Goal: Information Seeking & Learning: Understand process/instructions

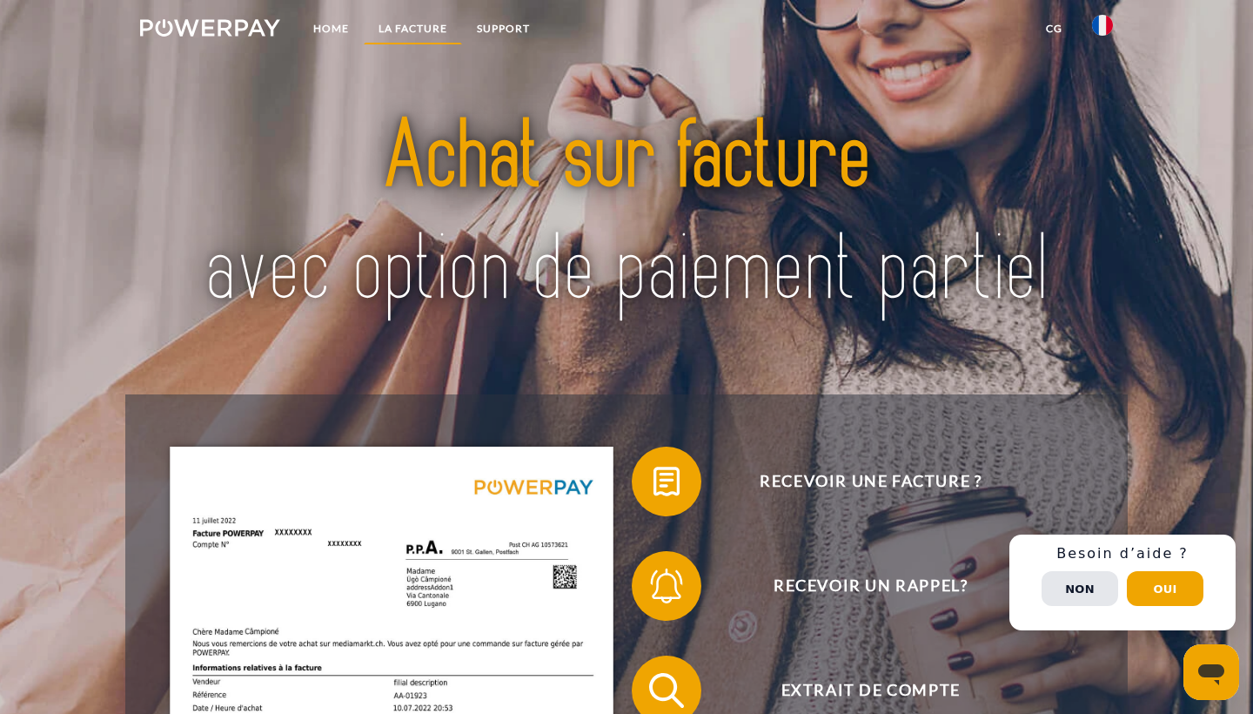
click at [440, 28] on link "LA FACTURE" at bounding box center [413, 28] width 98 height 31
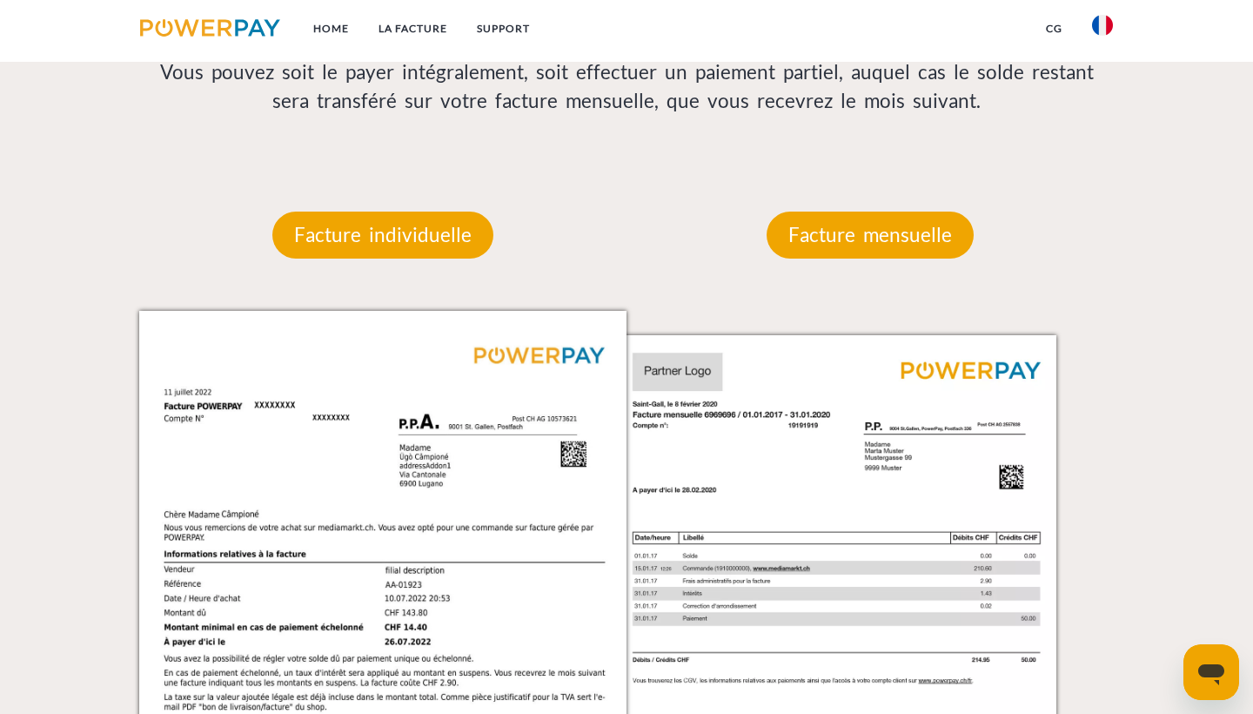
scroll to position [1480, 0]
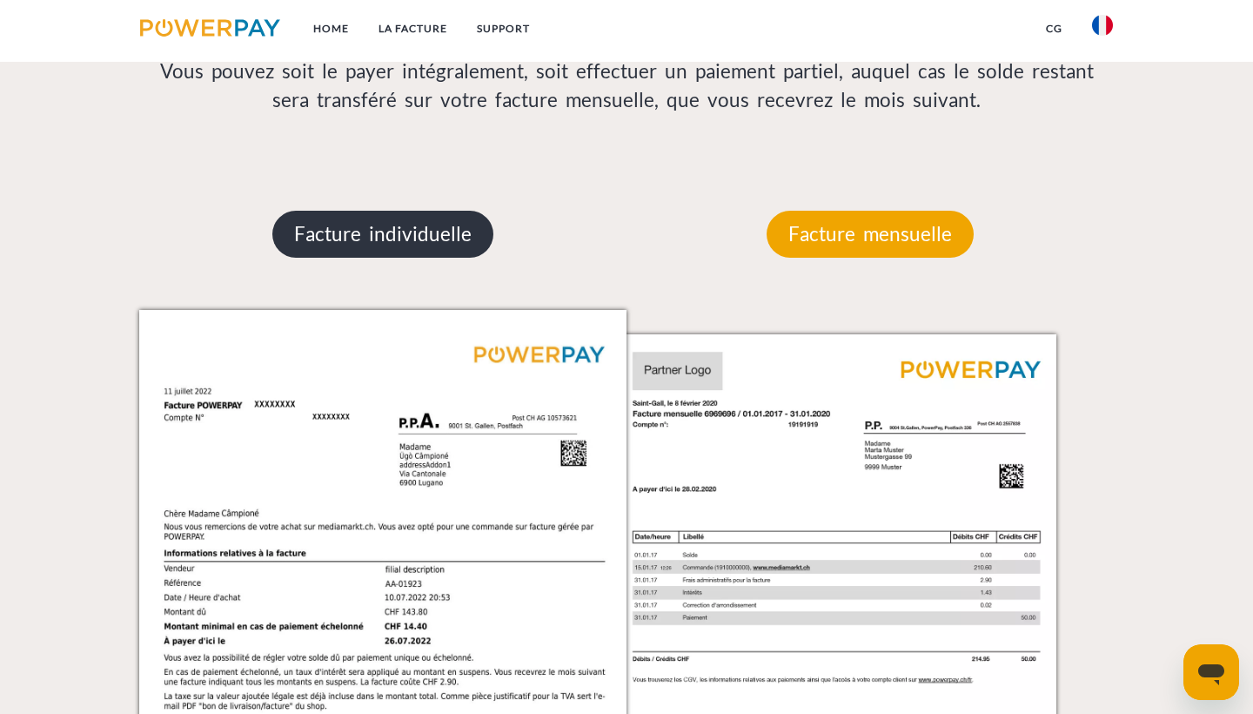
click at [424, 228] on p "Facture individuelle" at bounding box center [382, 234] width 221 height 47
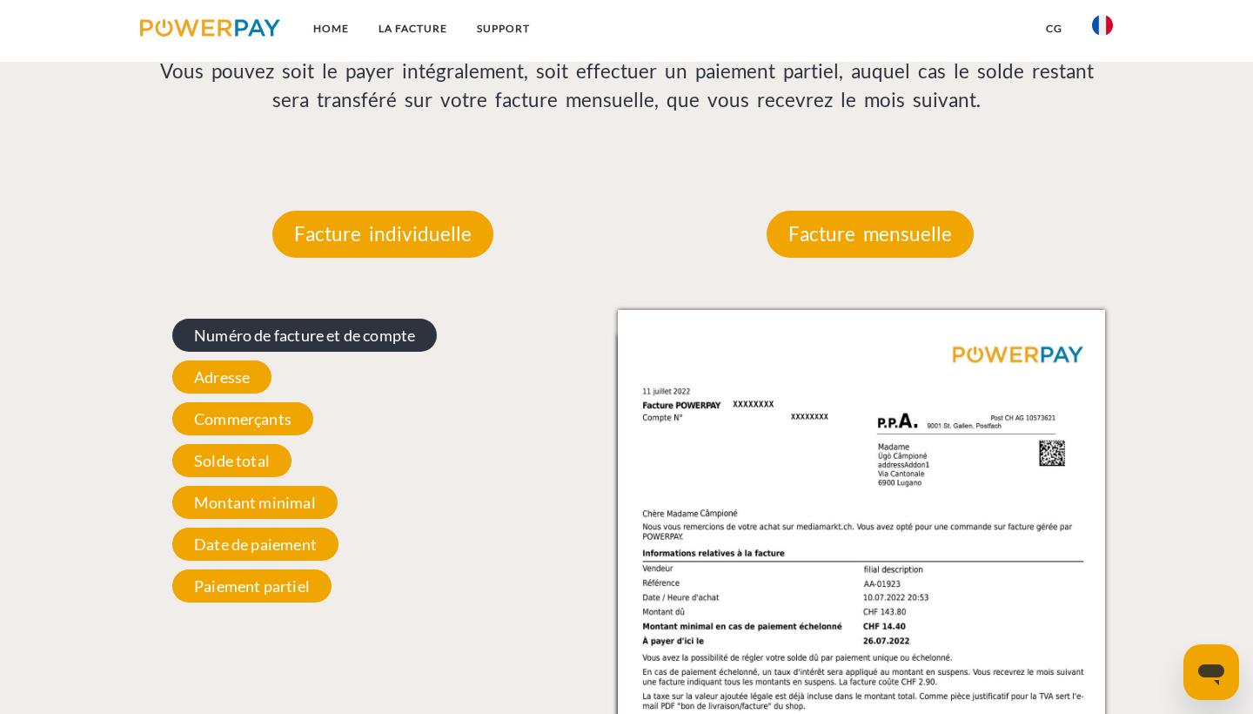
click at [352, 331] on span "Numéro de facture et de compte" at bounding box center [304, 335] width 265 height 33
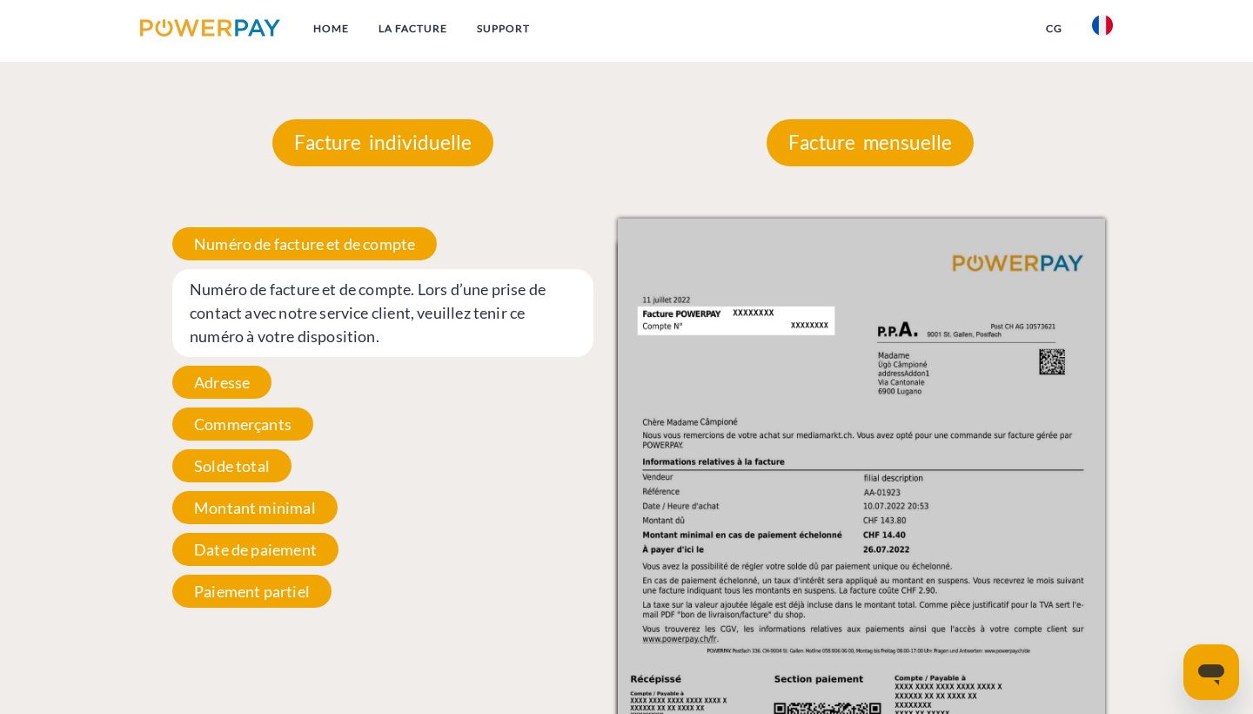
scroll to position [1598, 0]
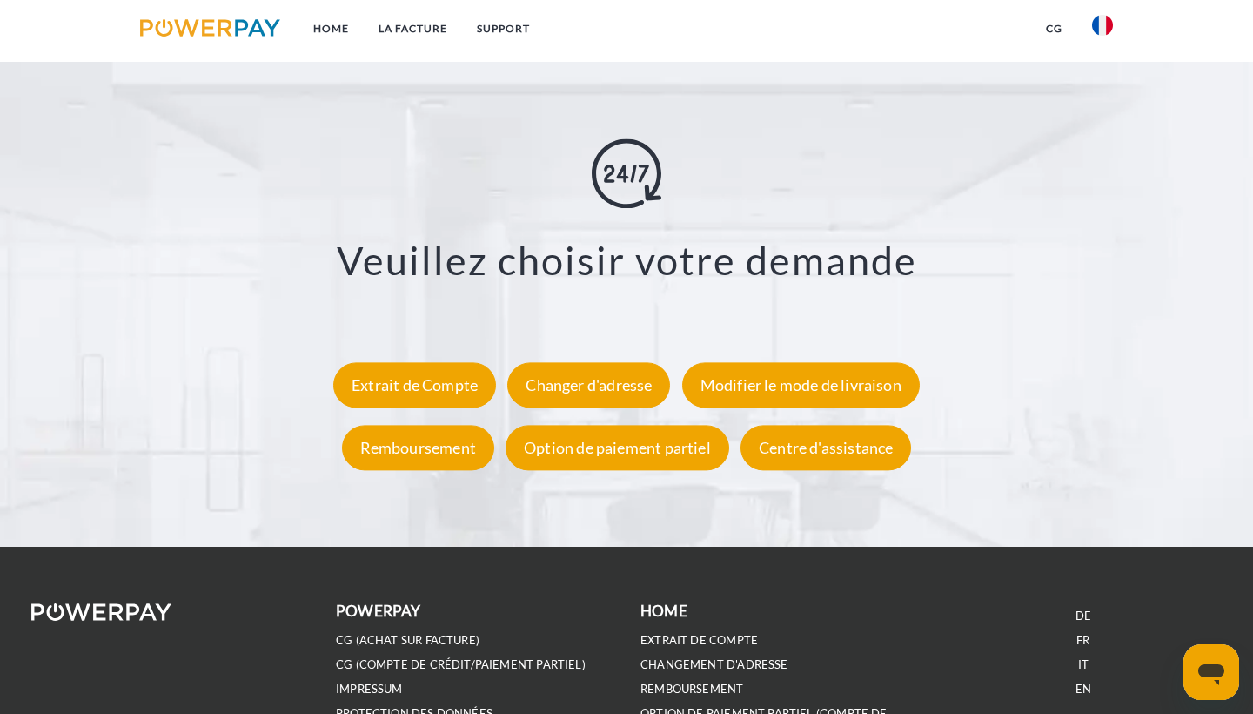
scroll to position [3087, 0]
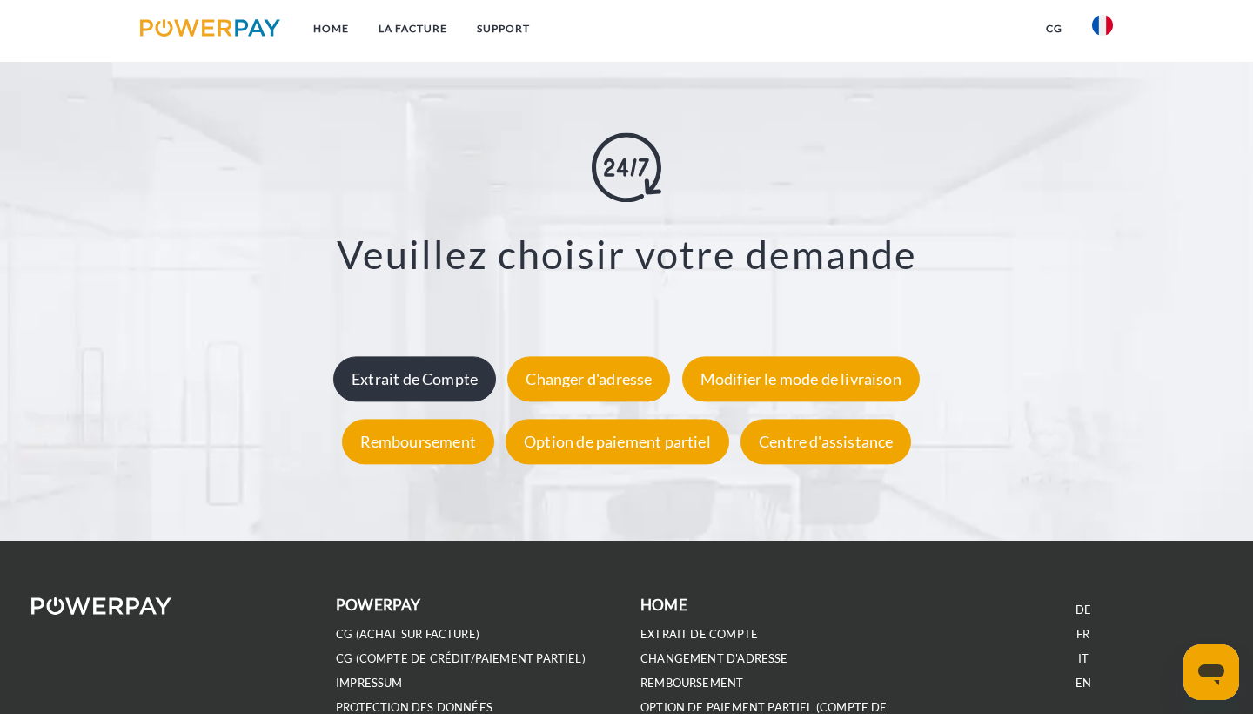
click at [461, 372] on div "Extrait de Compte" at bounding box center [414, 379] width 163 height 45
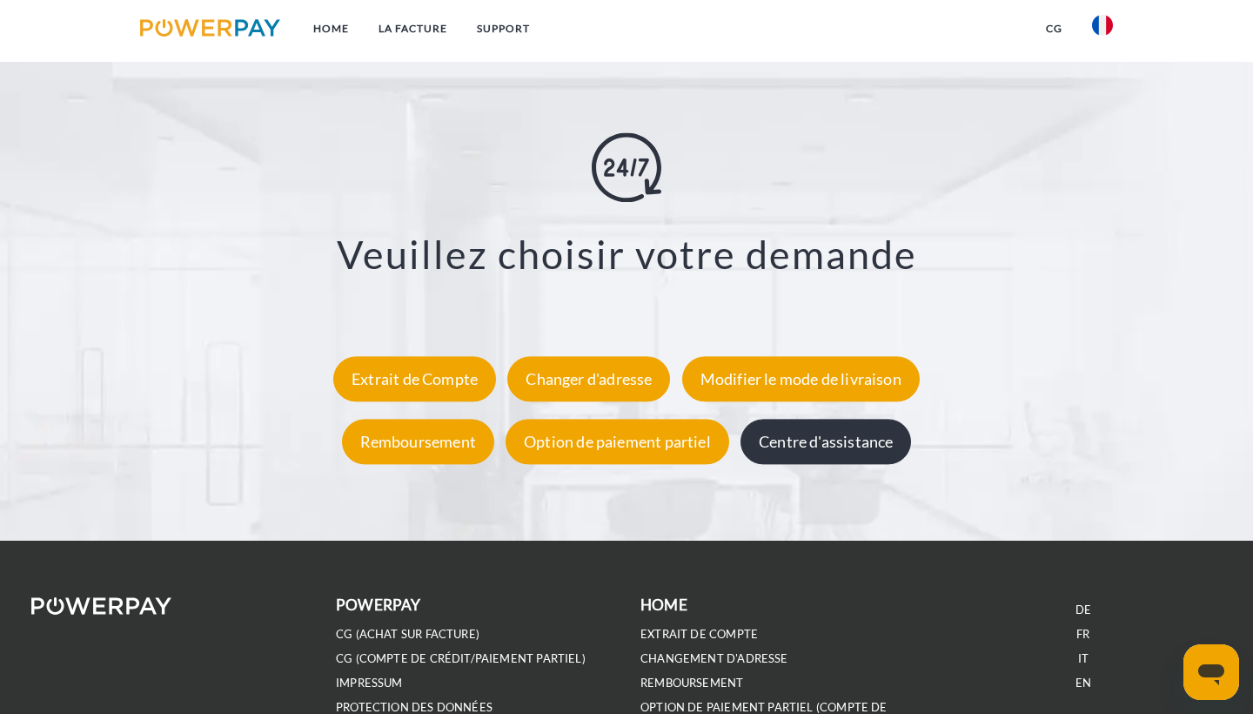
click at [777, 439] on div "Centre d'assistance" at bounding box center [826, 441] width 171 height 45
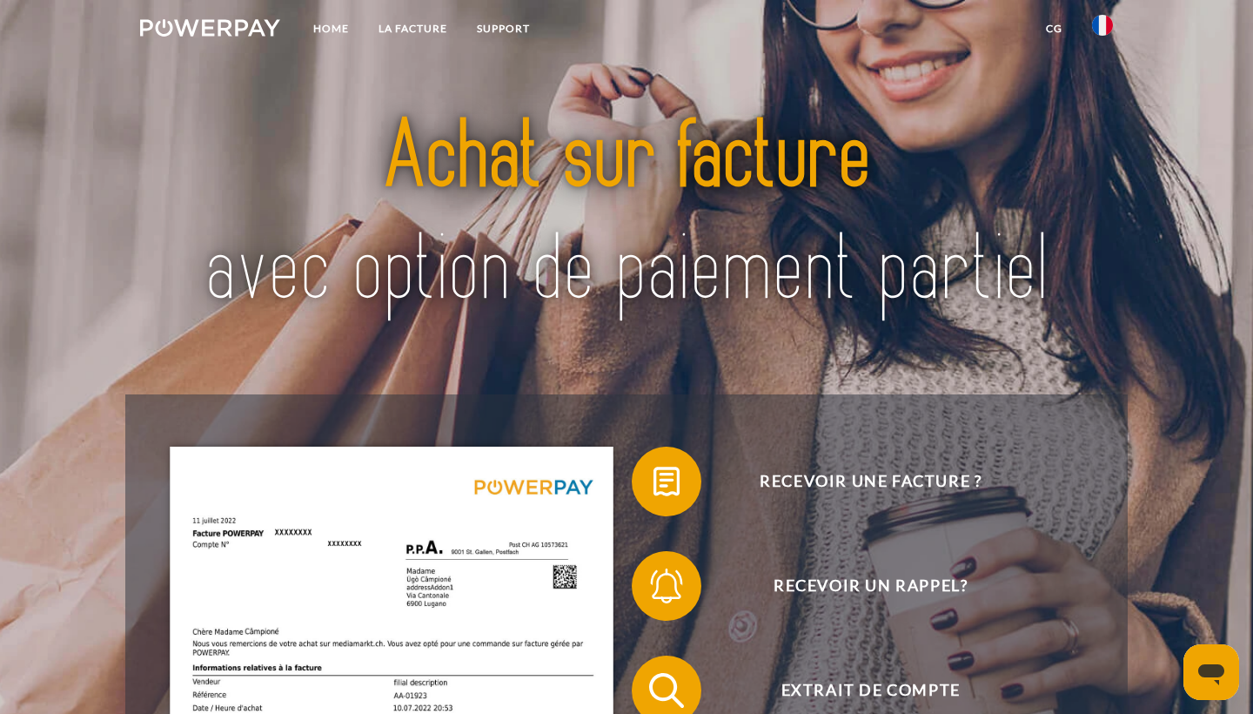
scroll to position [0, 0]
click at [333, 30] on link "Home" at bounding box center [330, 28] width 65 height 31
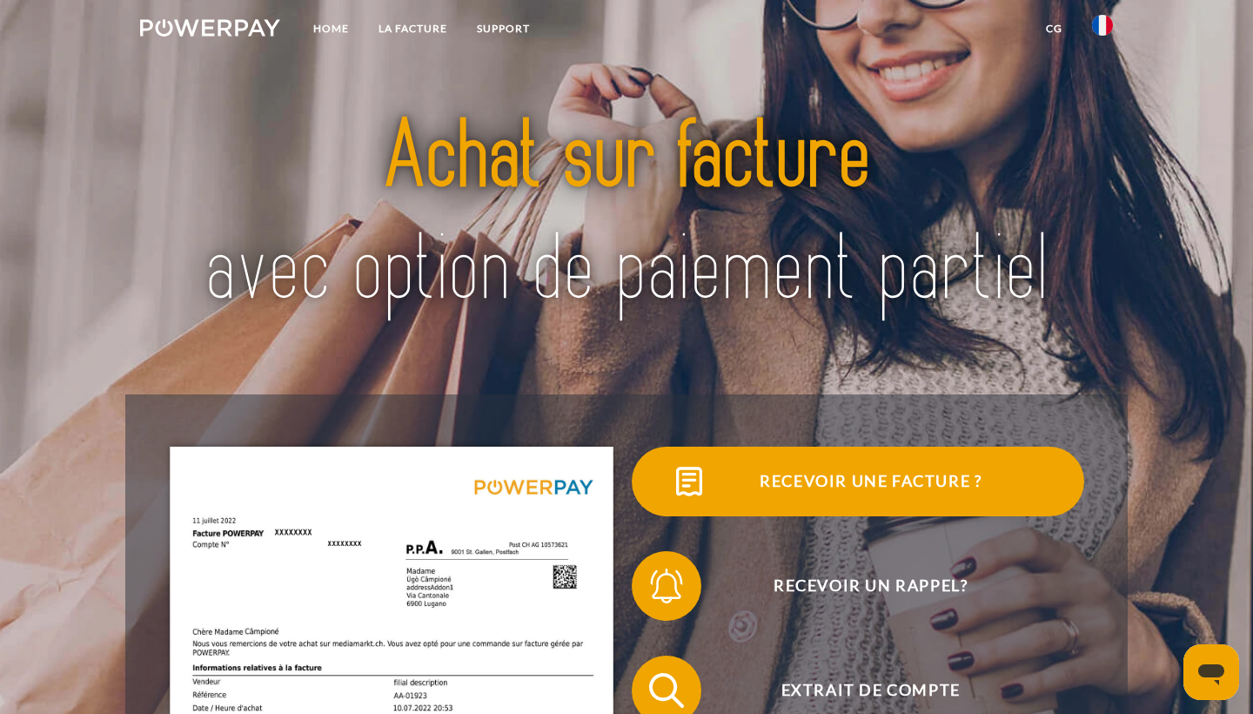
click at [804, 481] on span "Recevoir une facture ?" at bounding box center [871, 481] width 426 height 70
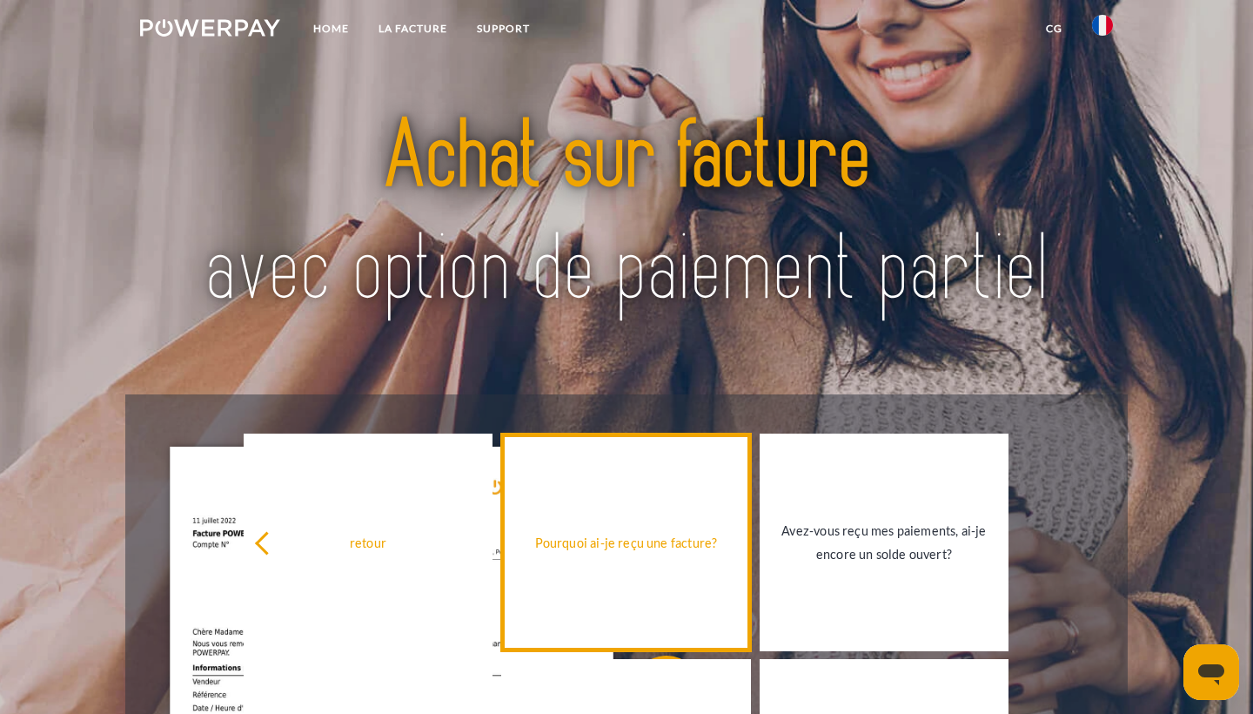
click at [661, 544] on div "Pourquoi ai-je reçu une facture?" at bounding box center [626, 541] width 229 height 23
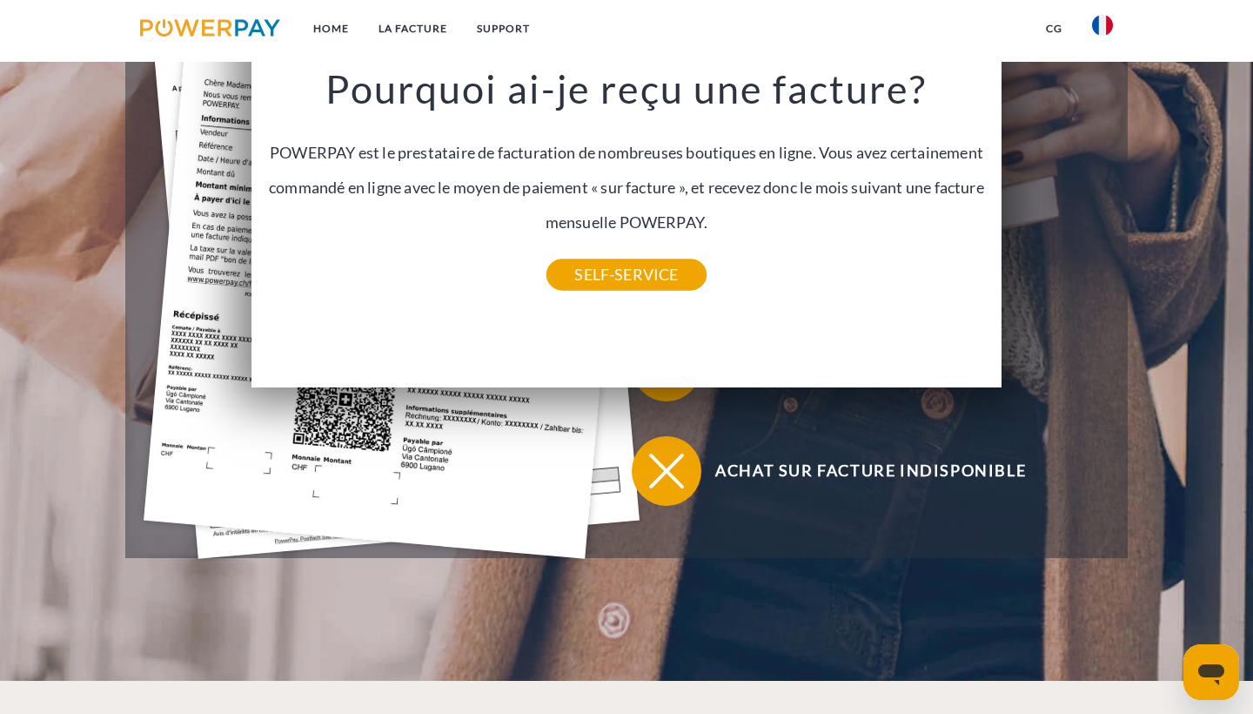
scroll to position [500, 0]
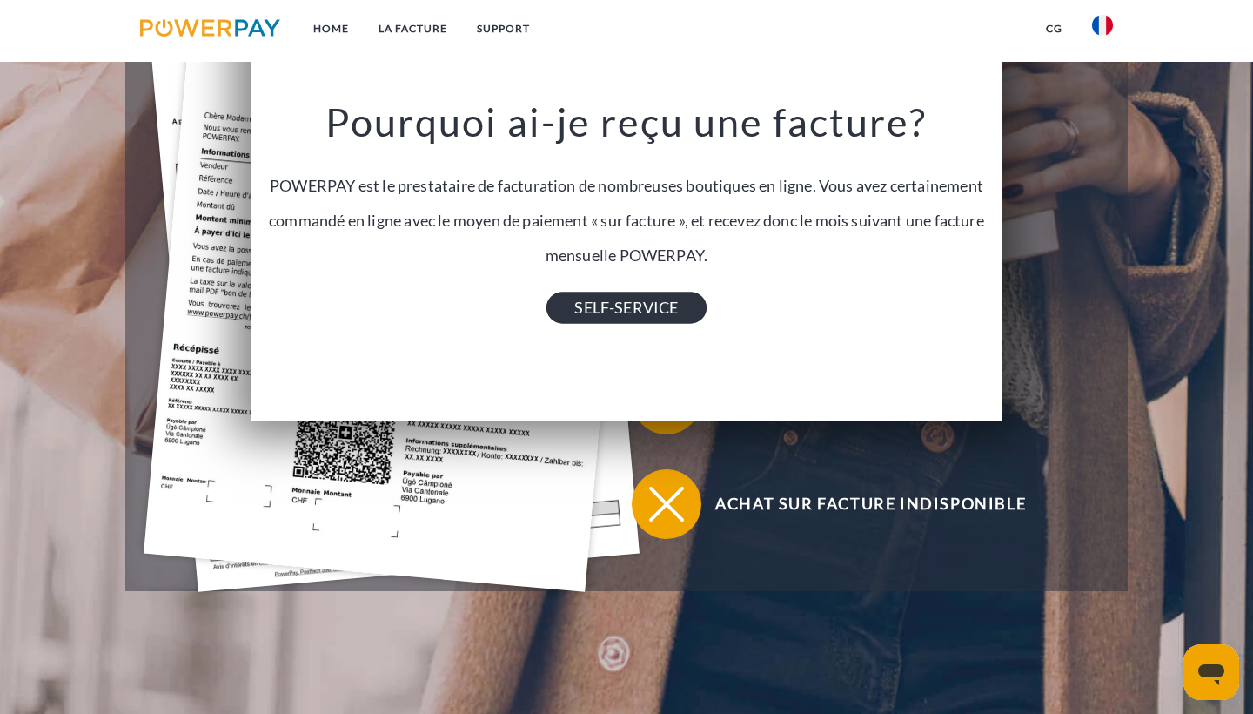
click at [632, 305] on link "SELF-SERVICE" at bounding box center [626, 307] width 159 height 31
